Goal: Transaction & Acquisition: Book appointment/travel/reservation

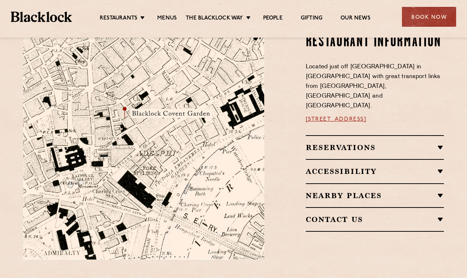
scroll to position [419, 0]
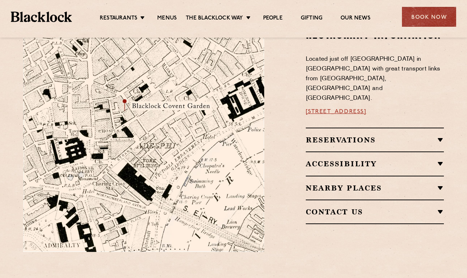
click at [383, 136] on h2 "Reservations" at bounding box center [375, 140] width 139 height 9
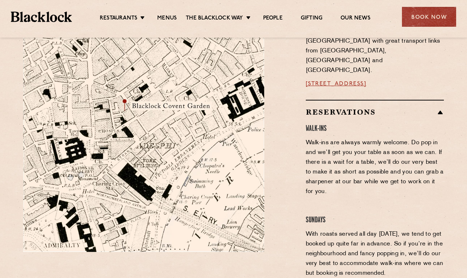
click at [375, 100] on div "Reservations Walk-Ins Walk-ins are always warmly welcome. Do pop in and we’ll g…" at bounding box center [375, 235] width 139 height 271
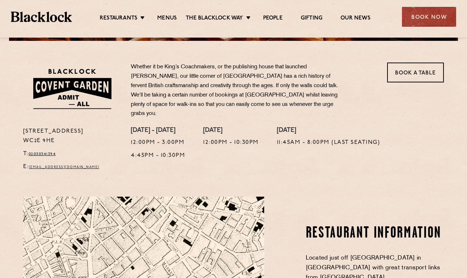
scroll to position [222, 0]
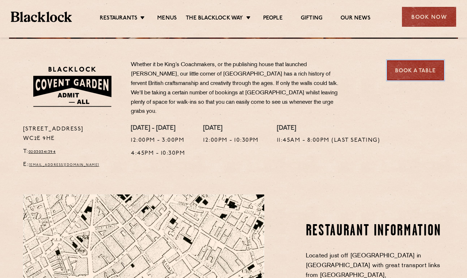
click at [407, 69] on link "Book a Table" at bounding box center [415, 70] width 57 height 20
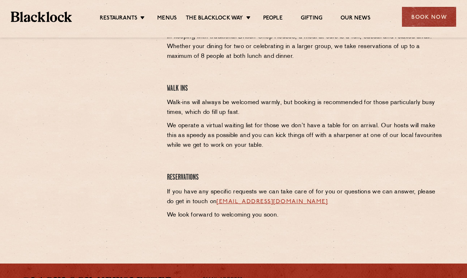
scroll to position [272, 0]
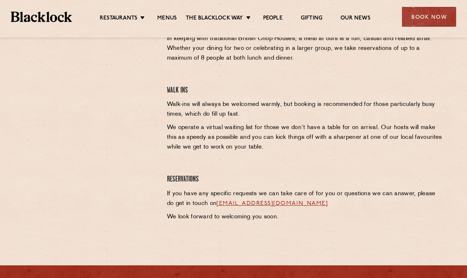
click at [245, 203] on link "[EMAIL_ADDRESS][DOMAIN_NAME]" at bounding box center [272, 204] width 111 height 6
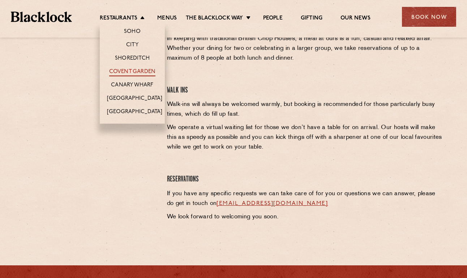
click at [133, 69] on link "Covent Garden" at bounding box center [132, 72] width 47 height 8
